Goal: Information Seeking & Learning: Learn about a topic

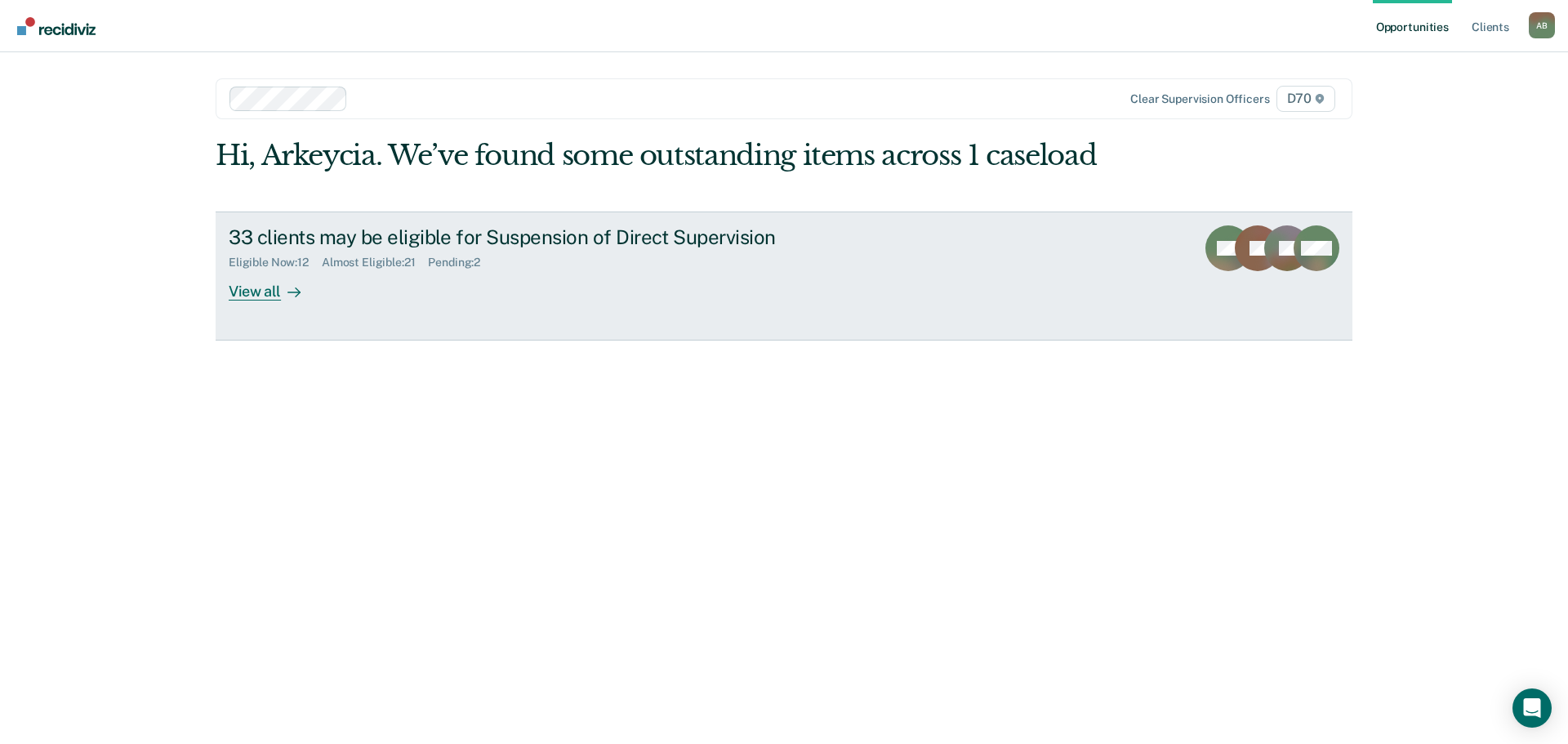
click at [315, 313] on link "33 clients may be eligible for Suspension of Direct Supervision Eligible Now : …" at bounding box center [784, 276] width 1137 height 129
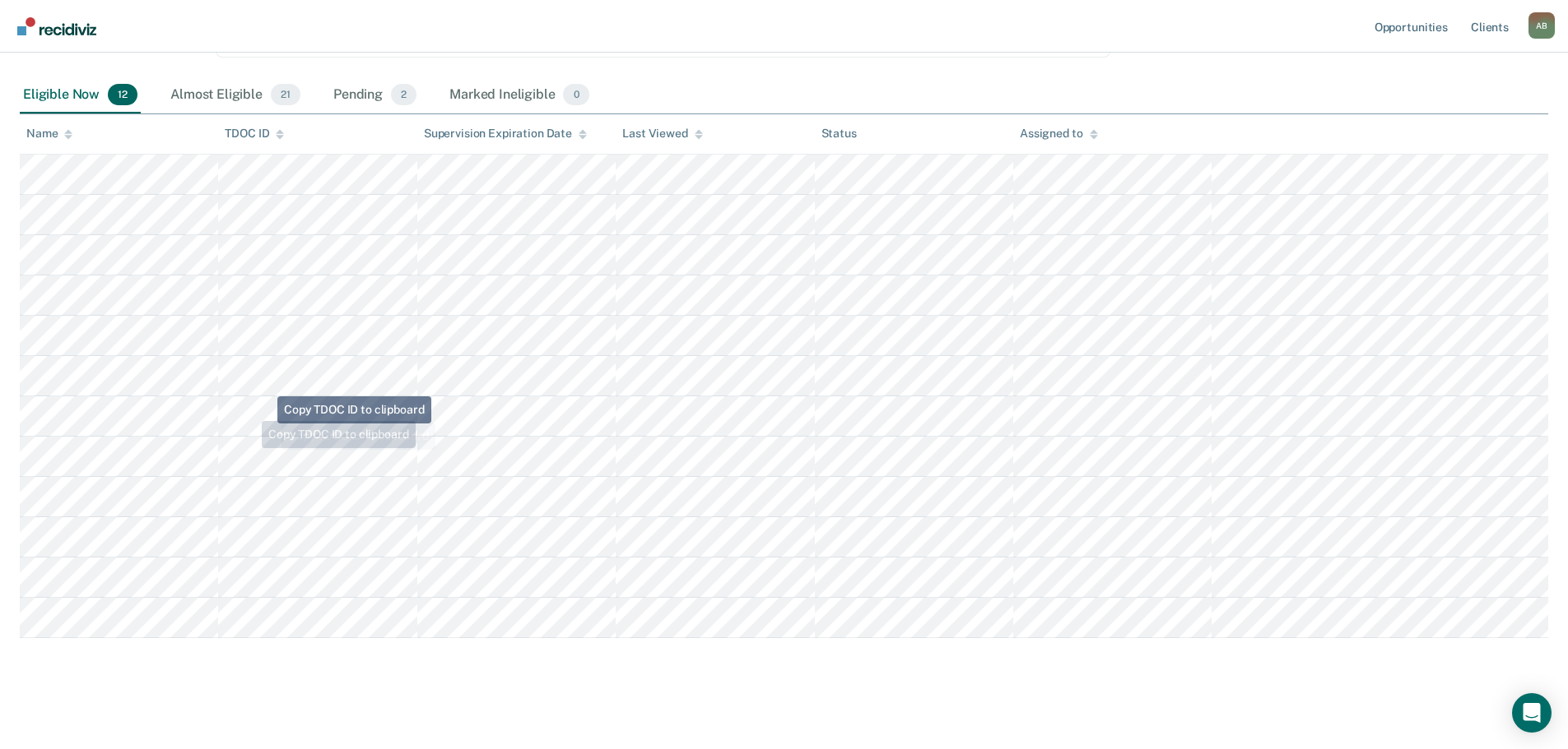
scroll to position [196, 0]
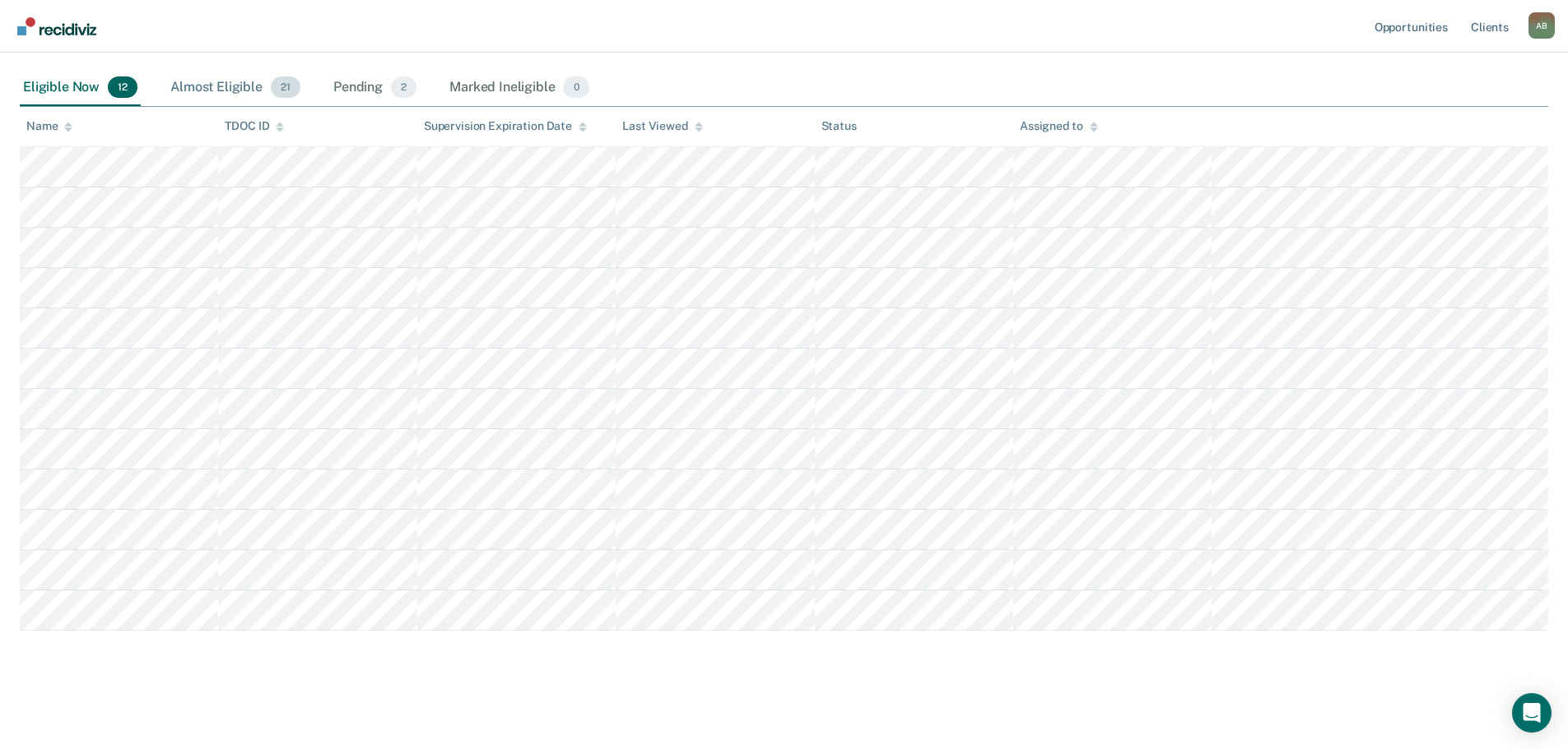
click at [220, 78] on div "Almost Eligible 21" at bounding box center [236, 88] width 137 height 37
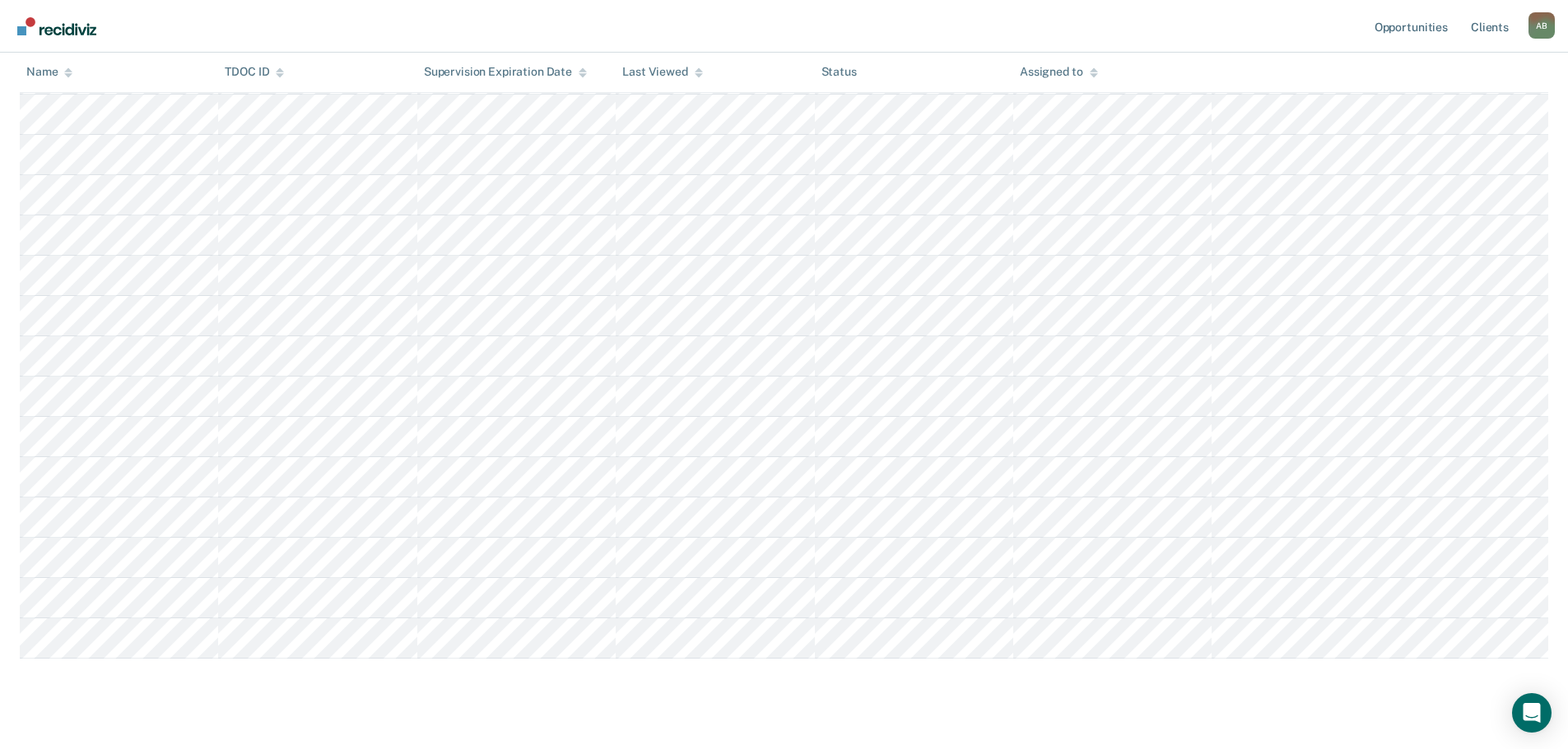
scroll to position [604, 0]
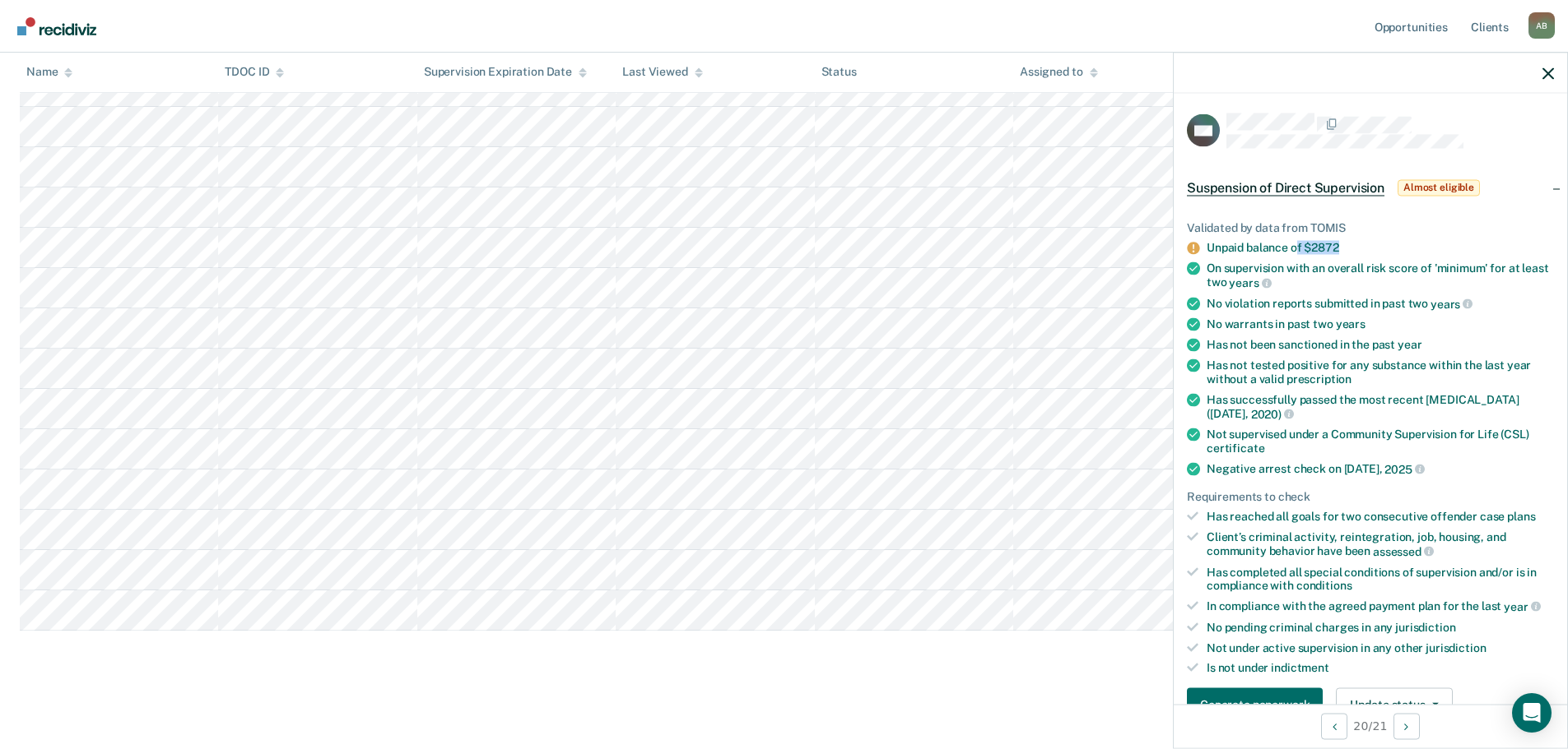
drag, startPoint x: 1295, startPoint y: 244, endPoint x: 1352, endPoint y: 244, distance: 57.0
click at [1352, 244] on div "Unpaid balance of $2872" at bounding box center [1380, 248] width 347 height 14
click at [1354, 244] on div "Unpaid balance of $2872" at bounding box center [1380, 248] width 347 height 14
click at [1349, 246] on div "Unpaid balance of $2872" at bounding box center [1380, 248] width 347 height 14
click at [1343, 250] on div "Unpaid balance of $2872" at bounding box center [1380, 248] width 347 height 14
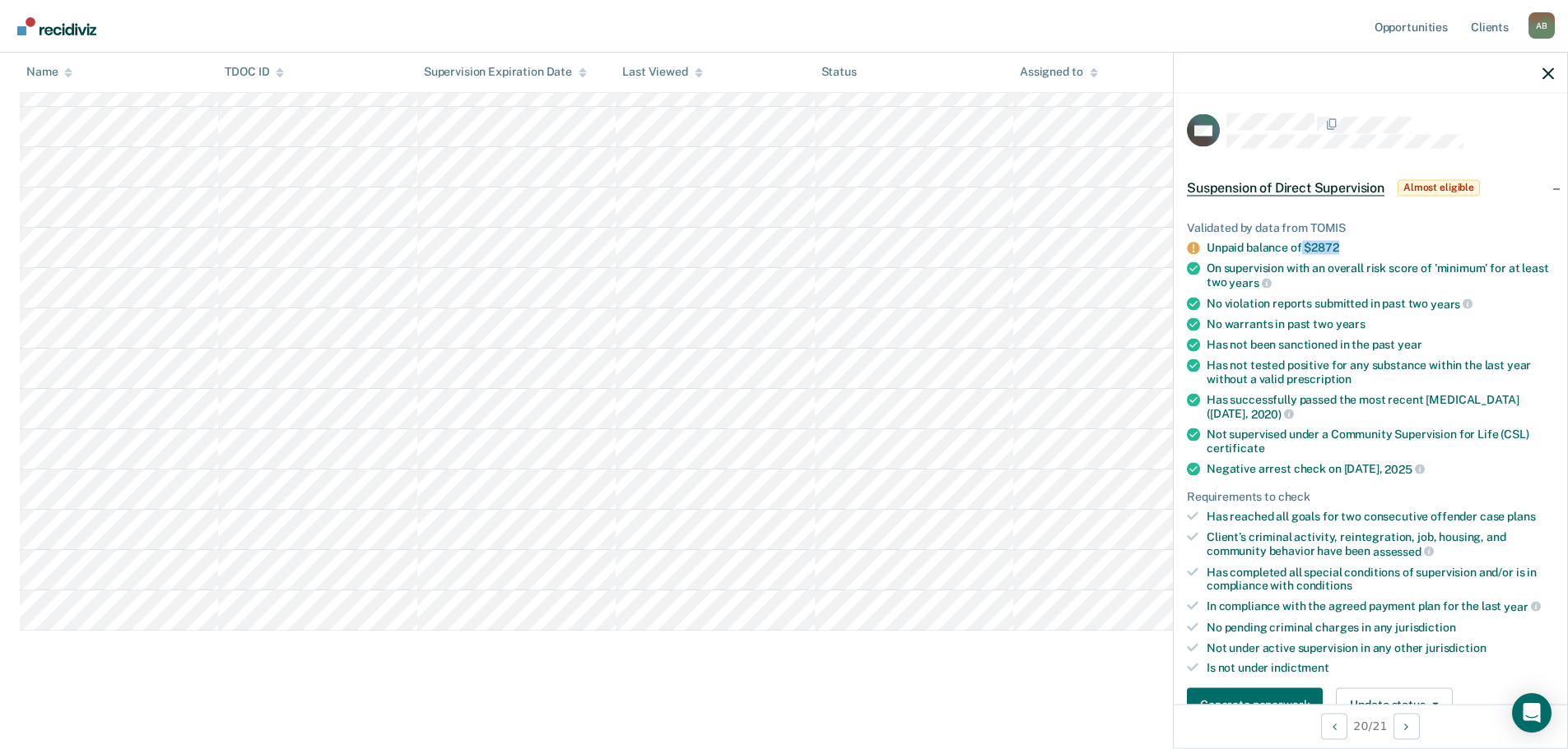
drag, startPoint x: 1345, startPoint y: 242, endPoint x: 1299, endPoint y: 244, distance: 46.0
click at [1299, 244] on div "Unpaid balance of $2872" at bounding box center [1380, 248] width 347 height 14
click at [1332, 296] on div "No violation reports submitted in past two years" at bounding box center [1380, 303] width 347 height 15
click at [1359, 254] on ul "Validated by data from TOMIS Unpaid balance of $2872 On supervision with an ove…" at bounding box center [1370, 448] width 367 height 455
click at [1362, 245] on div "Unpaid balance of $2872" at bounding box center [1380, 248] width 347 height 14
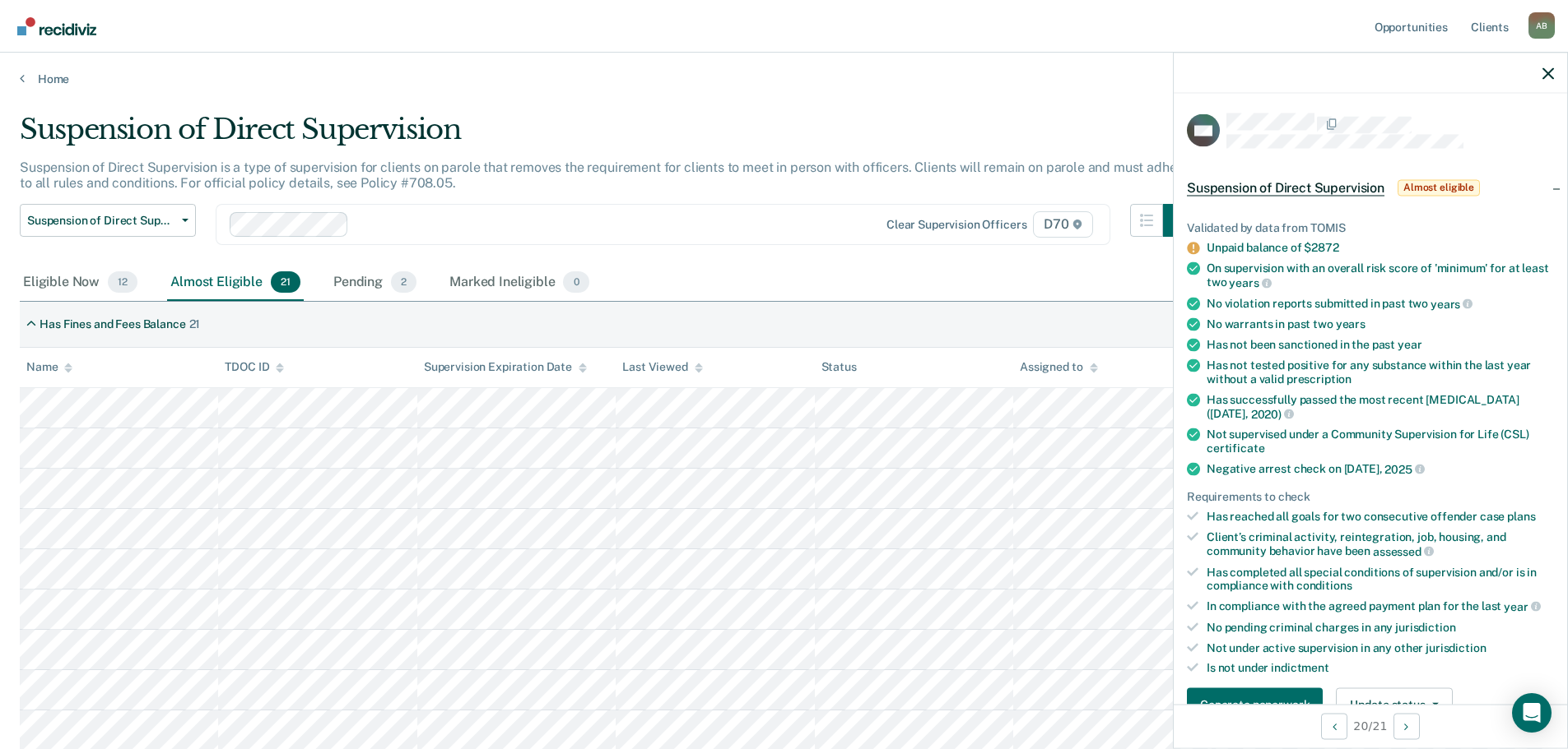
scroll to position [0, 0]
click at [92, 294] on div "Eligible Now 12" at bounding box center [80, 283] width 121 height 37
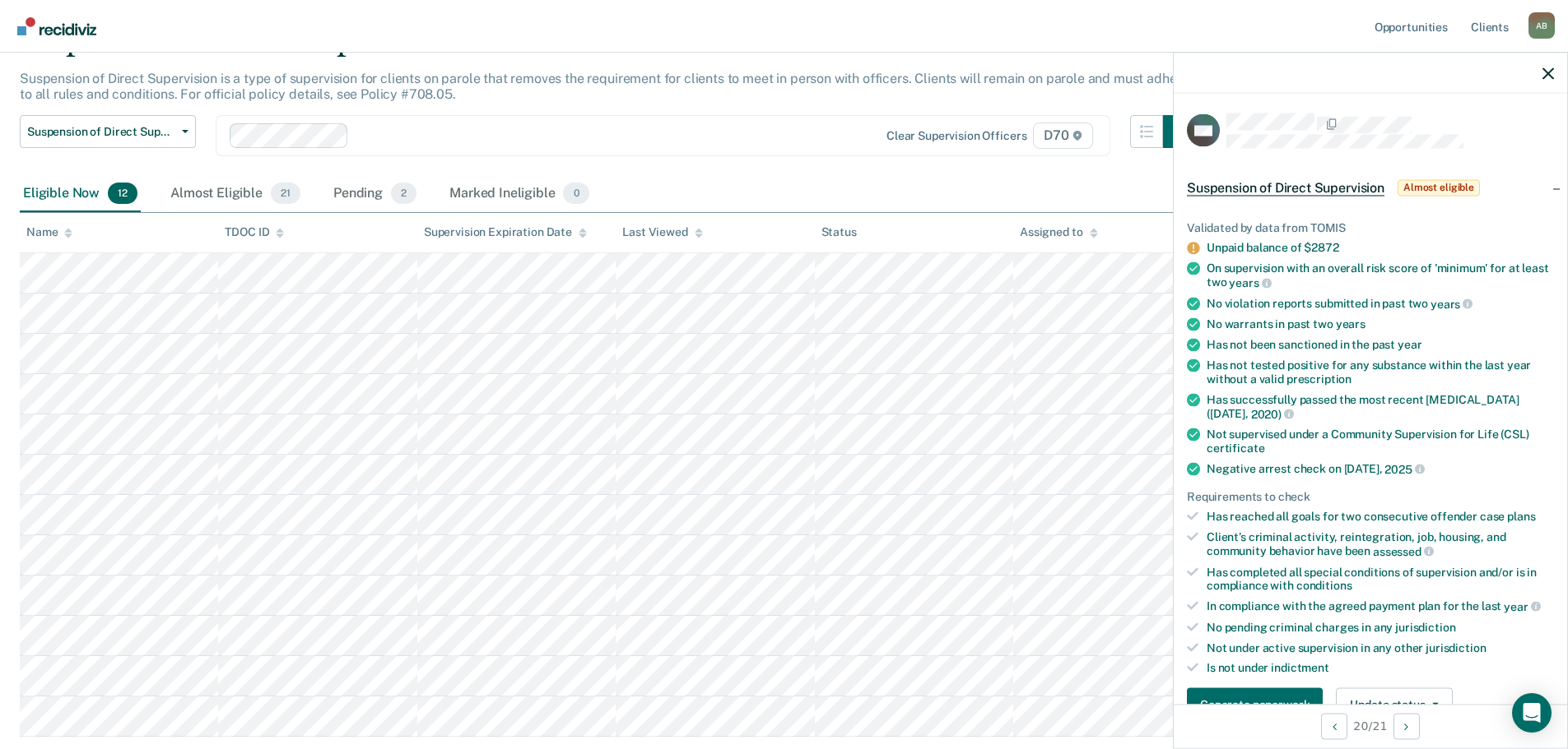
scroll to position [196, 0]
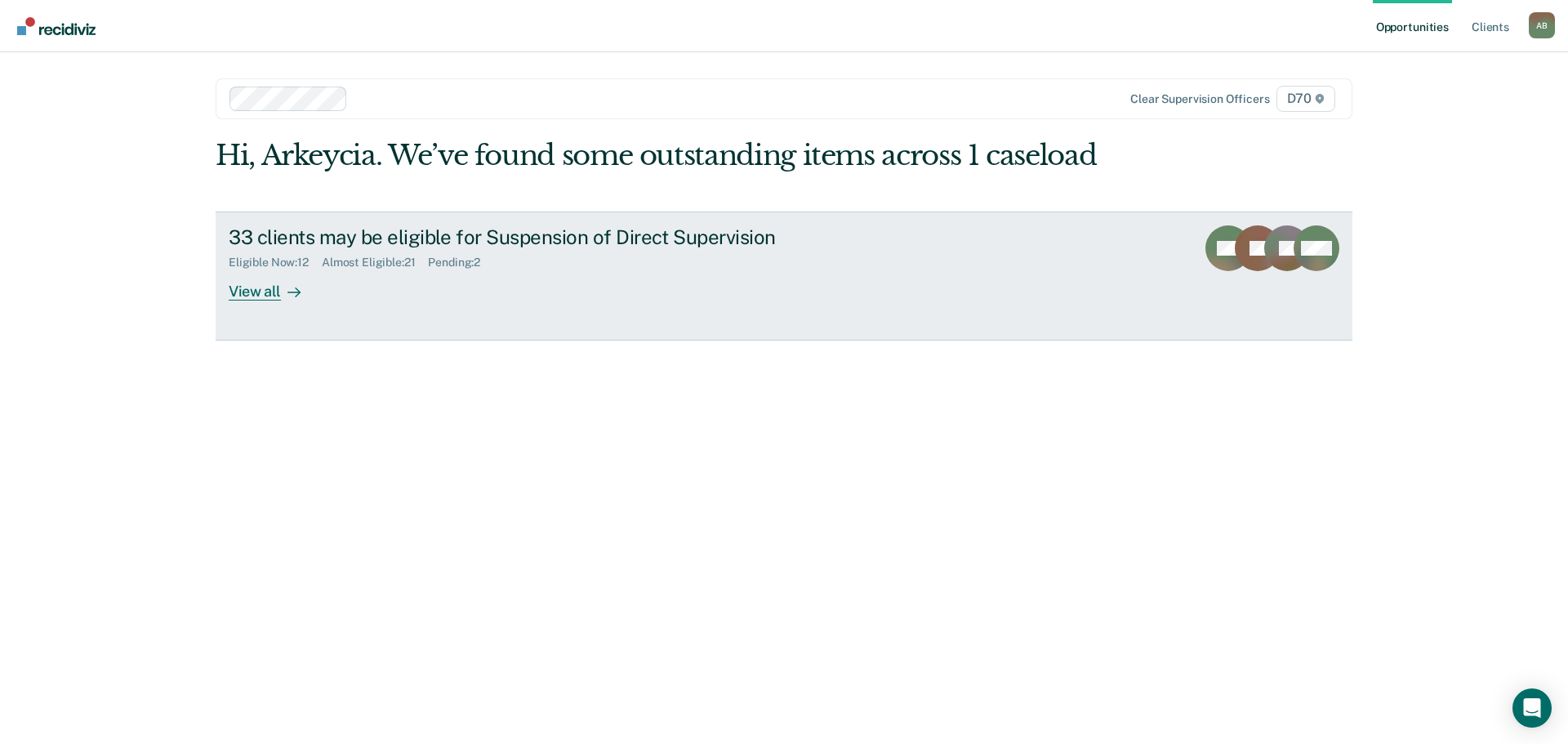
click at [300, 307] on link "33 clients may be eligible for Suspension of Direct Supervision Eligible Now : …" at bounding box center [784, 276] width 1137 height 129
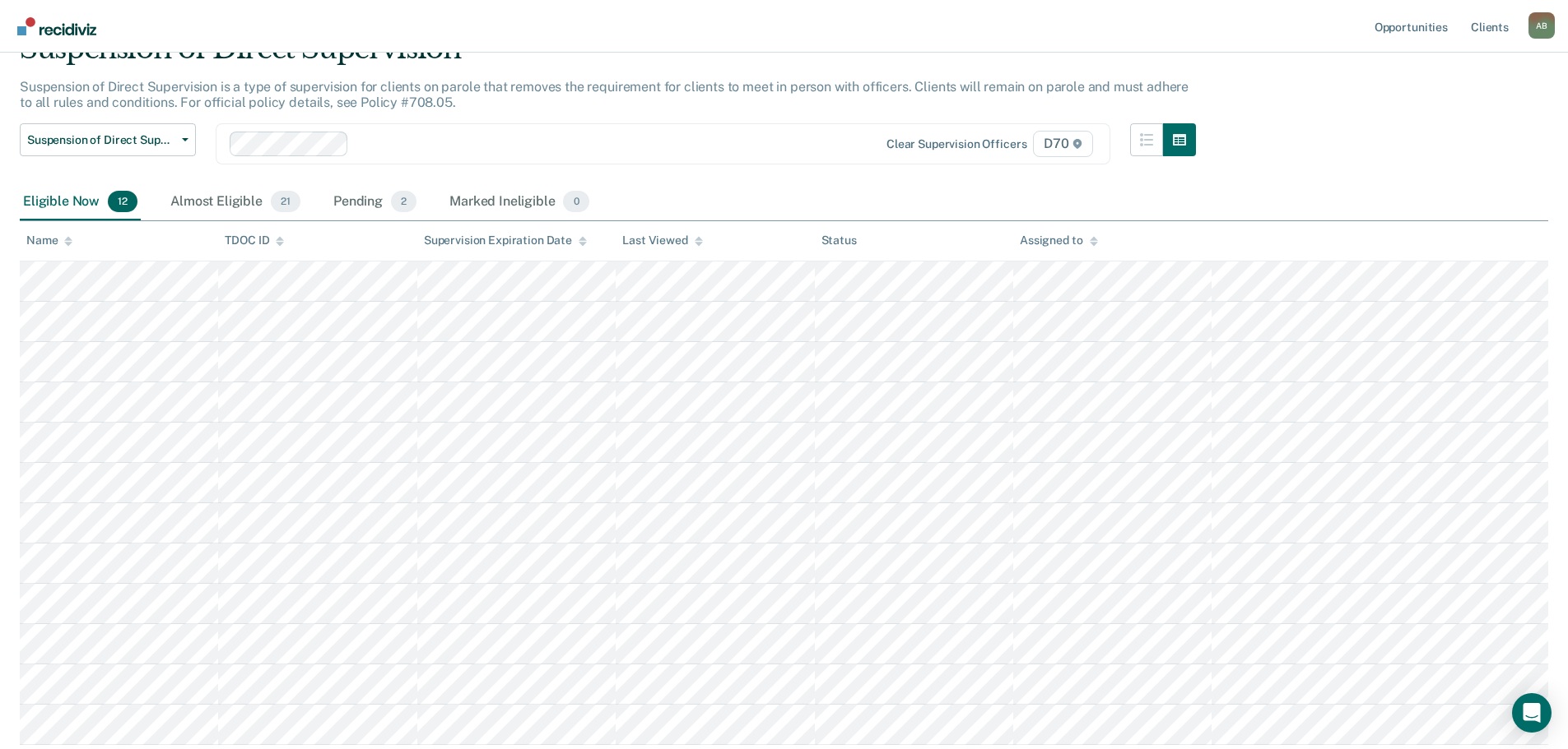
scroll to position [196, 0]
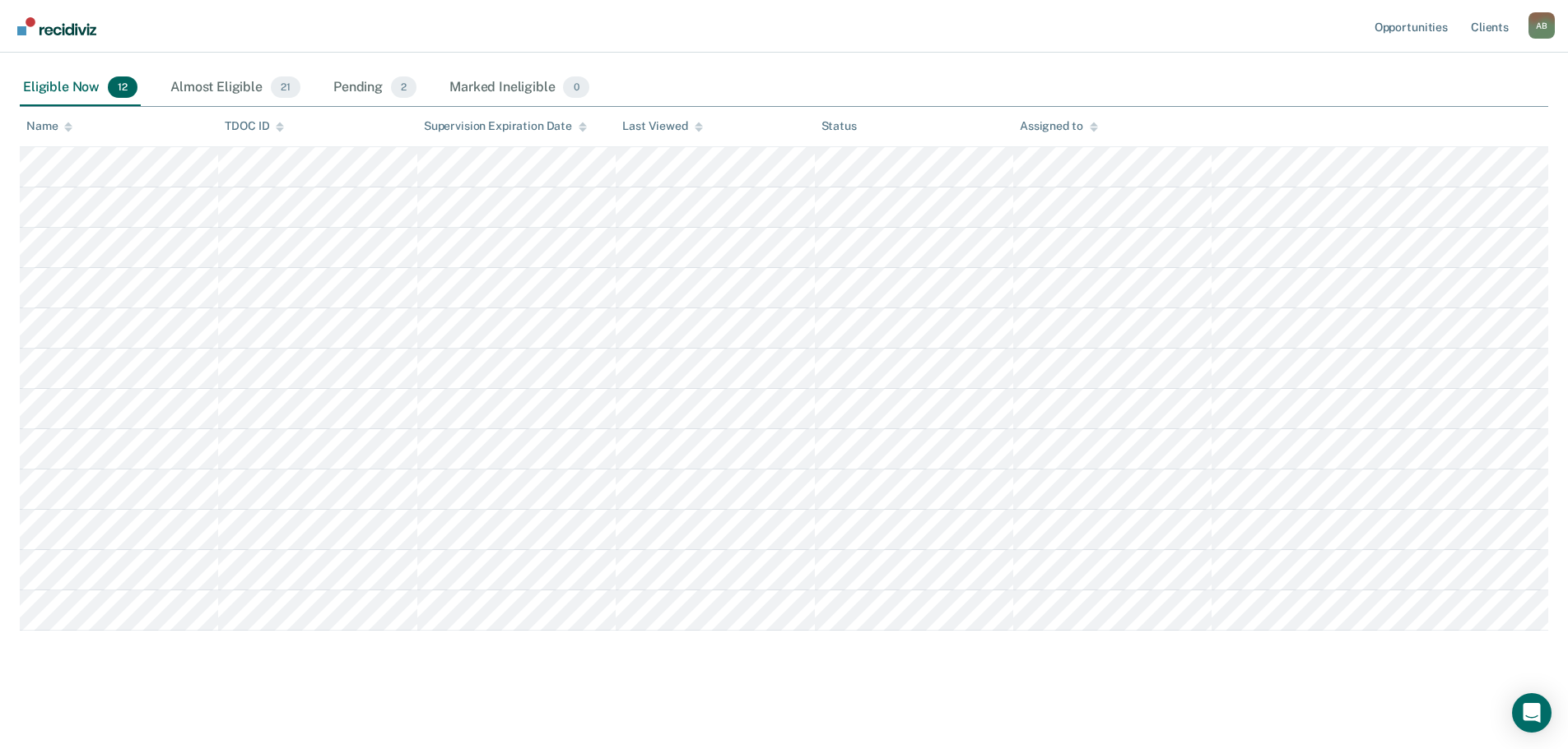
click at [17, 161] on main "Suspension of Direct Supervision Suspension of Direct Supervision is a type of …" at bounding box center [784, 317] width 1568 height 853
click at [300, 697] on main "Suspension of Direct Supervision Suspension of Direct Supervision is a type of …" at bounding box center [784, 317] width 1568 height 853
click at [62, 141] on table "Name TDOC ID Supervision Expiration Date Last Viewed Status Assigned to" at bounding box center [784, 369] width 1528 height 524
click at [0, 216] on html "Looks like you’re using Internet Explorer 11. For faster loading and a better e…" at bounding box center [784, 178] width 1568 height 749
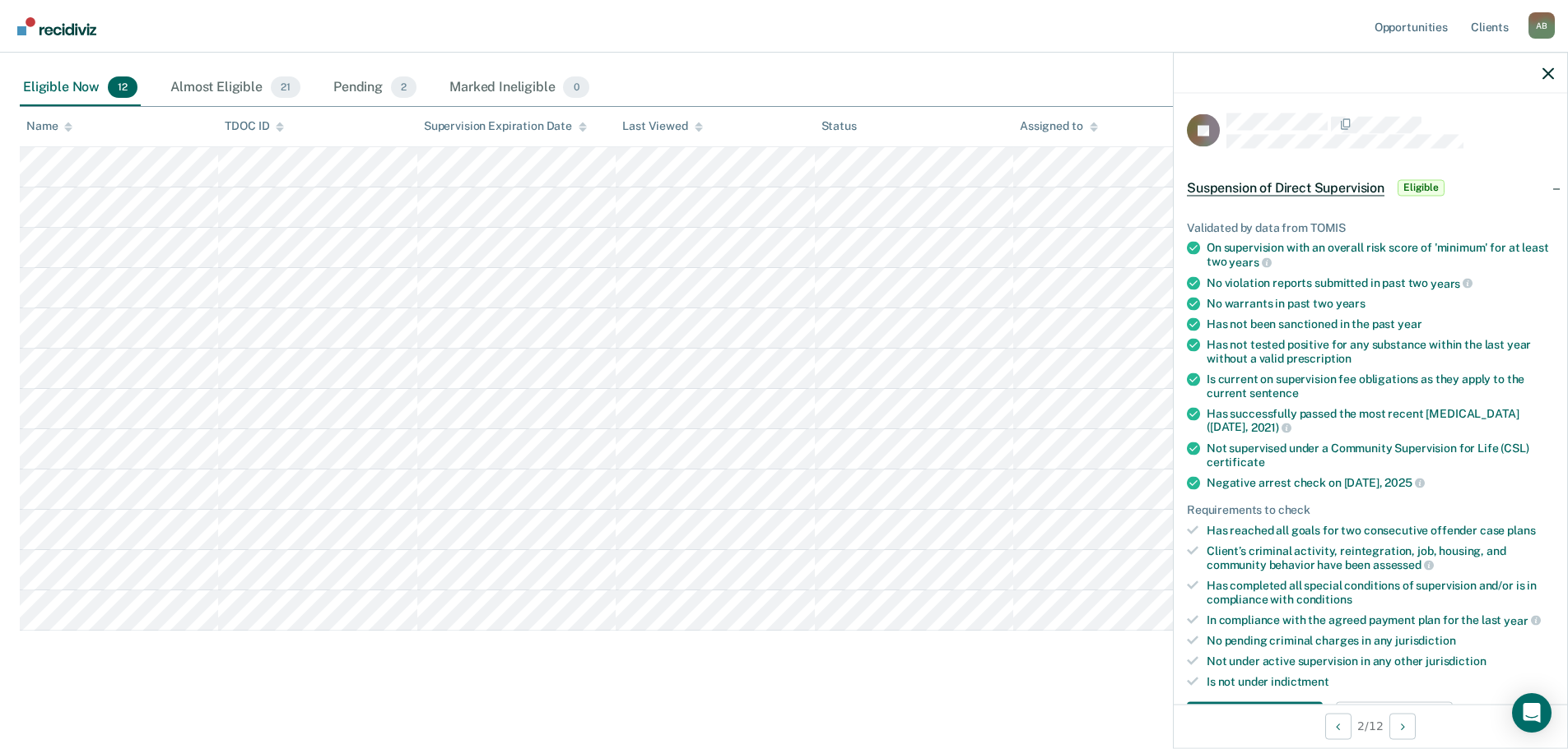
click at [22, 217] on tr at bounding box center [784, 207] width 1528 height 41
click at [0, 167] on html "Looks like you’re using Internet Explorer 11. For faster loading and a better e…" at bounding box center [784, 178] width 1568 height 749
click at [77, 269] on tbody at bounding box center [784, 389] width 1528 height 483
click at [20, 213] on tr at bounding box center [784, 207] width 1528 height 41
click at [27, 251] on tr at bounding box center [784, 248] width 1528 height 41
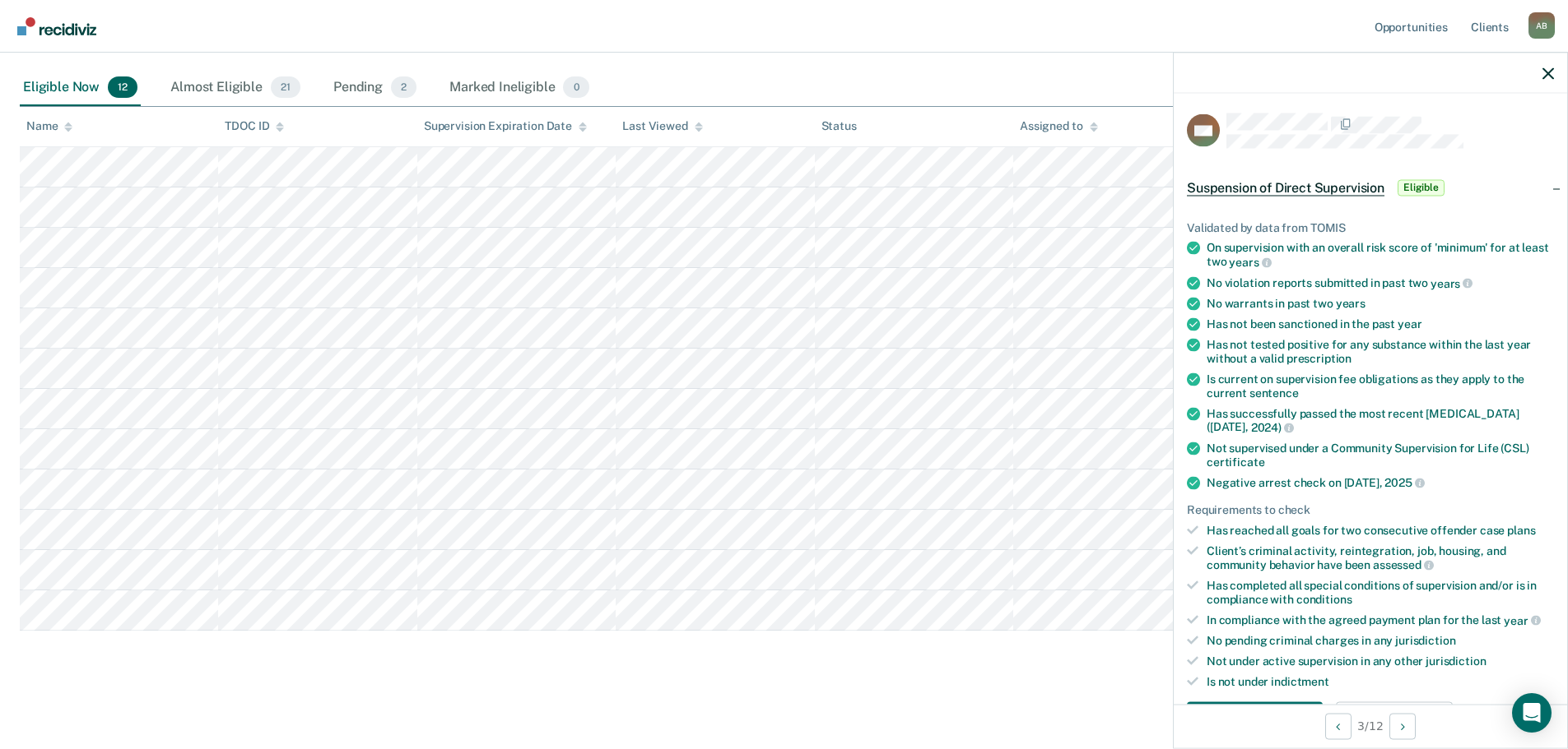
click at [27, 288] on tr at bounding box center [784, 288] width 1528 height 41
click at [28, 331] on tr at bounding box center [784, 328] width 1528 height 41
click at [29, 364] on tr at bounding box center [784, 369] width 1528 height 41
click at [28, 405] on tr at bounding box center [784, 409] width 1528 height 41
click at [12, 410] on main "Suspension of Direct Supervision Suspension of Direct Supervision is a type of …" at bounding box center [784, 317] width 1568 height 853
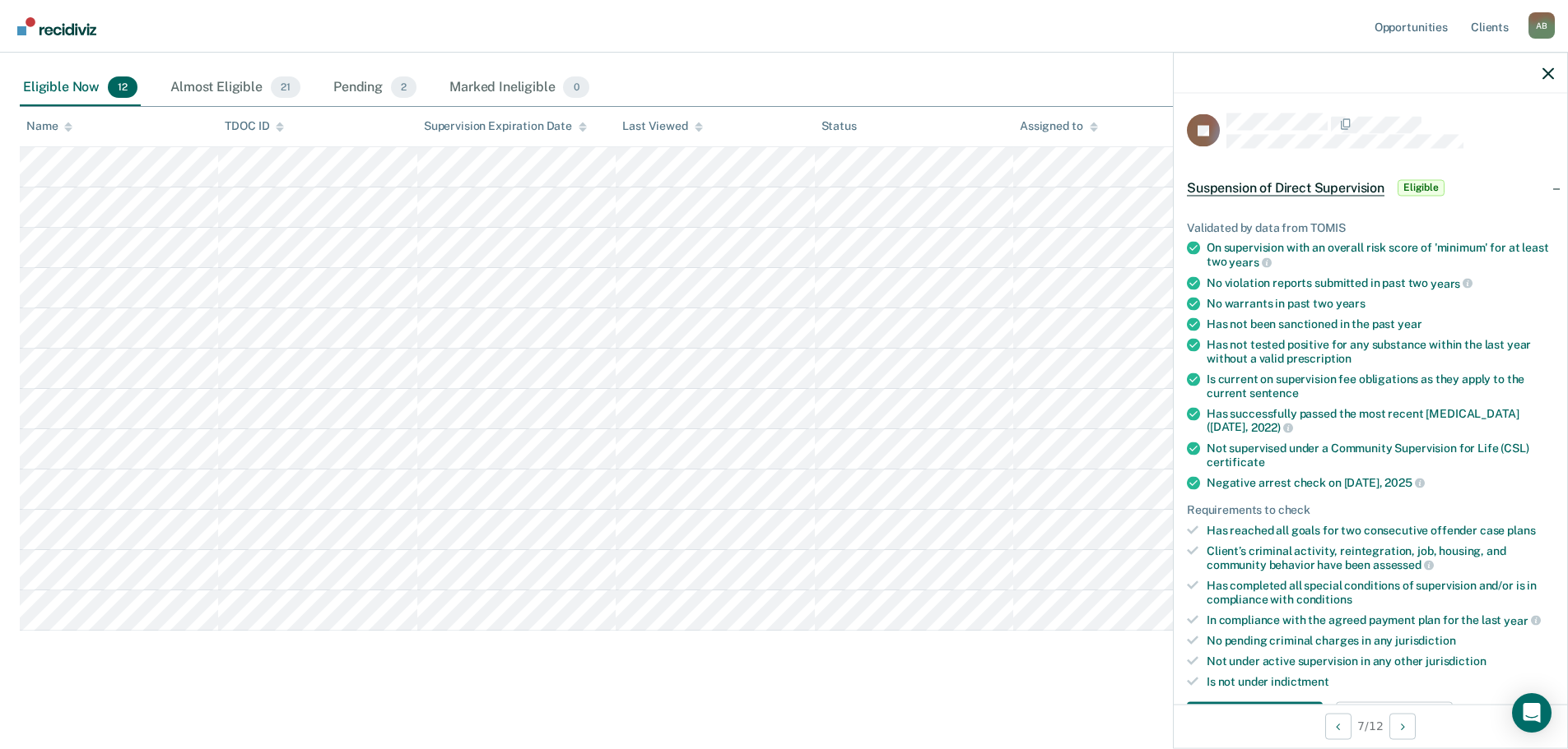
click at [12, 410] on main "Suspension of Direct Supervision Suspension of Direct Supervision is a type of …" at bounding box center [784, 317] width 1568 height 853
click at [41, 414] on tr at bounding box center [784, 409] width 1528 height 41
click at [26, 446] on tr at bounding box center [784, 449] width 1528 height 41
click at [32, 498] on tr at bounding box center [784, 489] width 1528 height 41
click at [22, 523] on tr at bounding box center [784, 530] width 1528 height 41
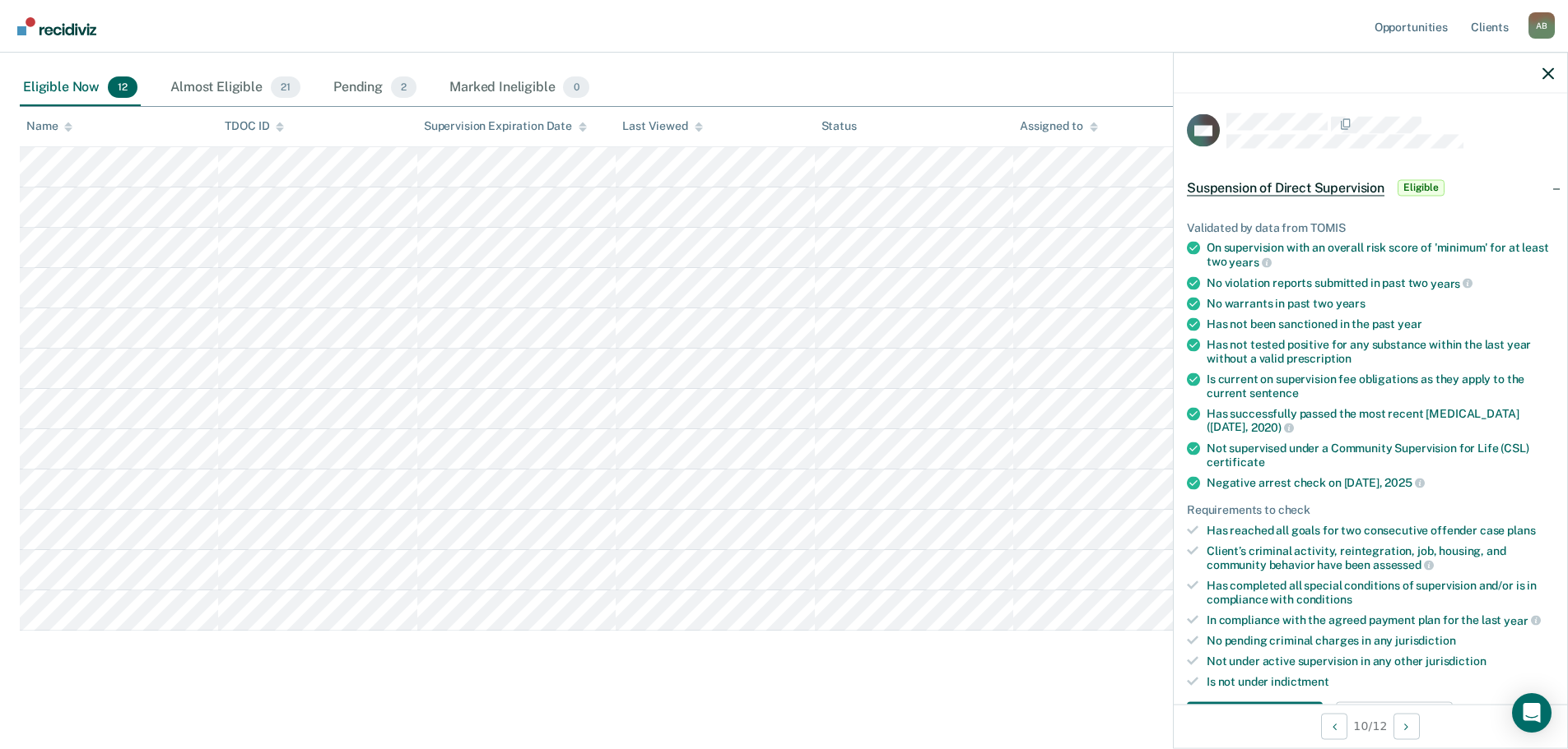
click at [28, 577] on tr at bounding box center [784, 571] width 1528 height 41
click at [25, 615] on tr at bounding box center [784, 610] width 1528 height 41
click at [354, 82] on div "Pending 2" at bounding box center [375, 88] width 90 height 37
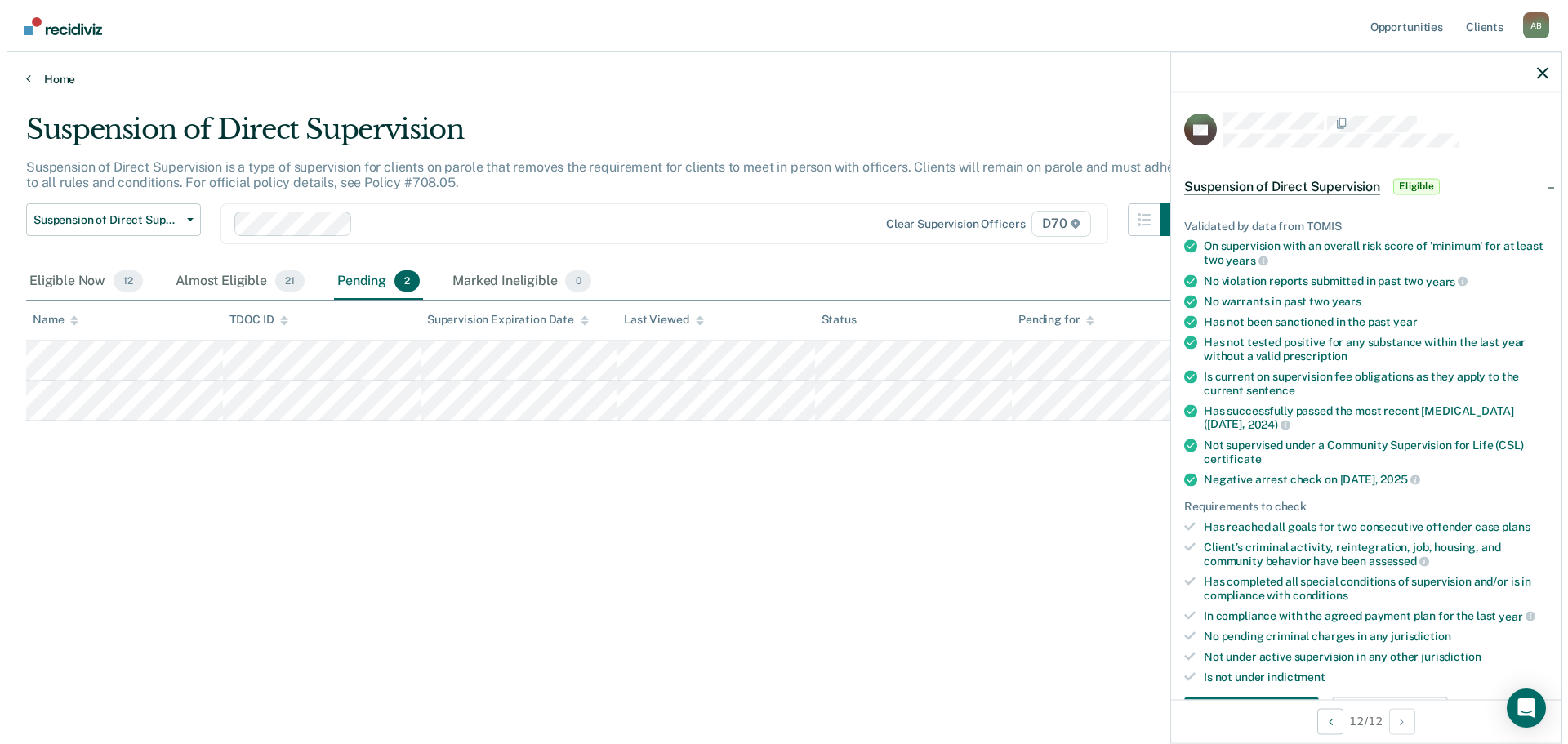
scroll to position [0, 0]
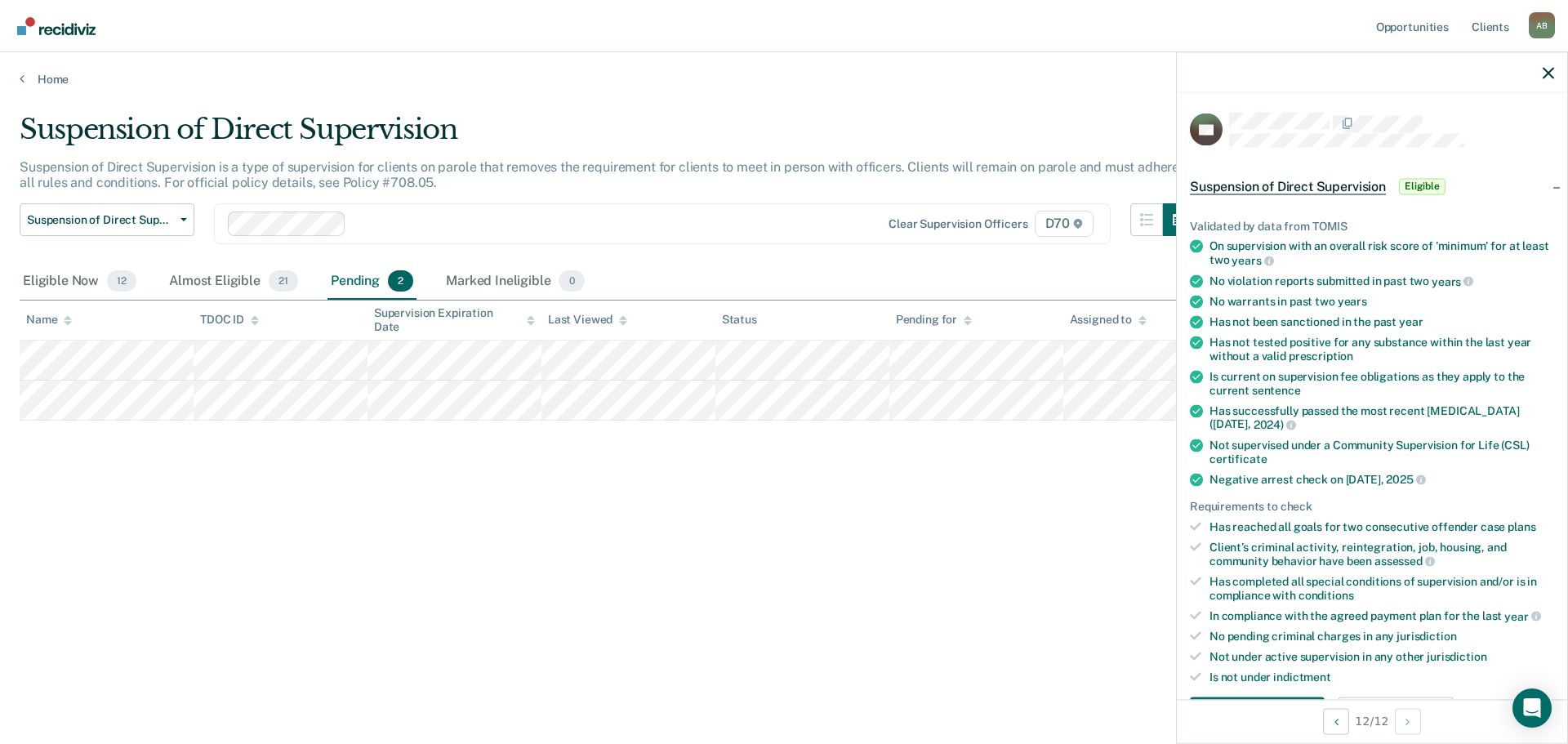
click at [17, 402] on main "Suspension of Direct Supervision Suspension of Direct Supervision is a type of …" at bounding box center [784, 412] width 1568 height 652
click at [315, 482] on div "Suspension of Direct Supervision Suspension of Direct Supervision is a type of …" at bounding box center [784, 367] width 1530 height 509
click at [27, 400] on tr at bounding box center [784, 401] width 1530 height 40
click at [12, 354] on main "Suspension of Direct Supervision Suspension of Direct Supervision is a type of …" at bounding box center [784, 412] width 1568 height 652
click at [8, 358] on main "Suspension of Direct Supervision Suspension of Direct Supervision is a type of …" at bounding box center [784, 412] width 1568 height 652
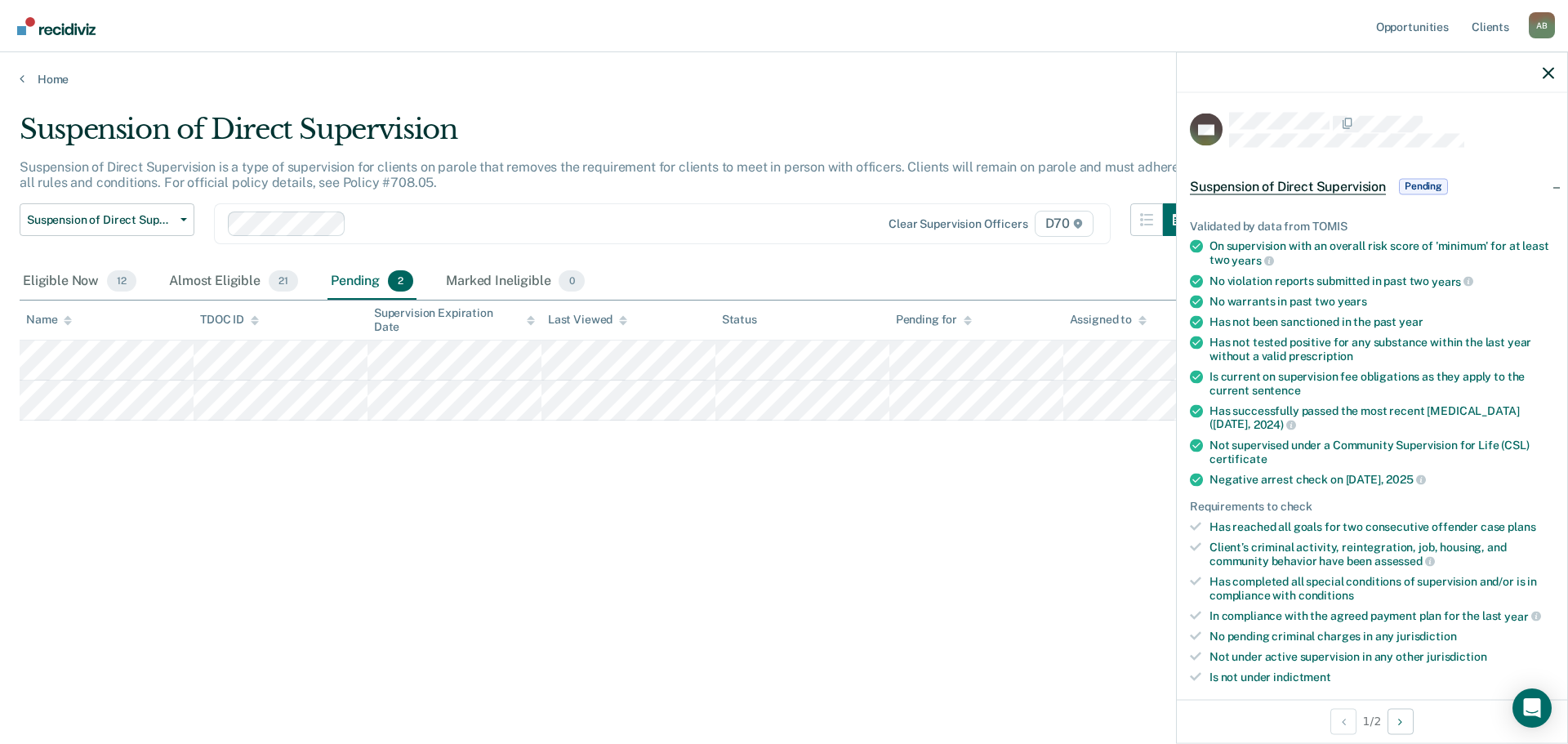
click at [27, 403] on tr at bounding box center [784, 401] width 1530 height 40
